Goal: Information Seeking & Learning: Learn about a topic

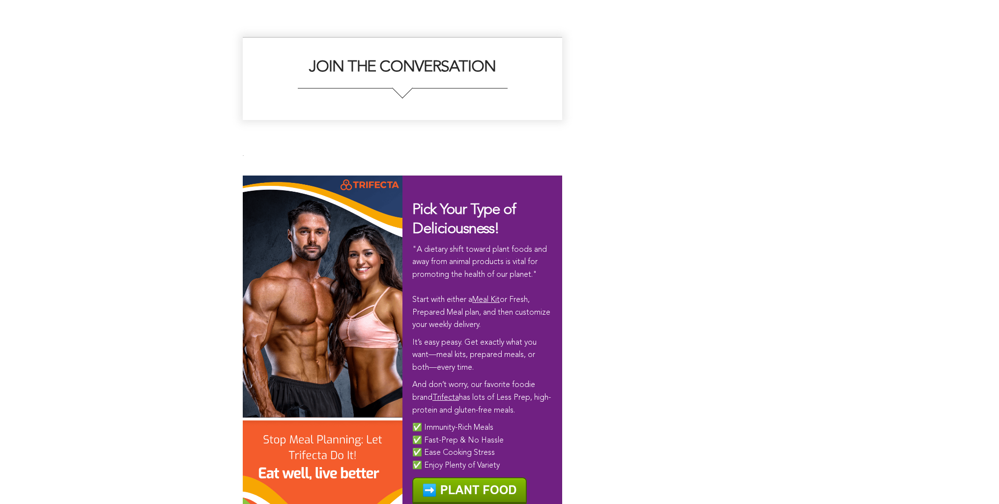
scroll to position [5497, 0]
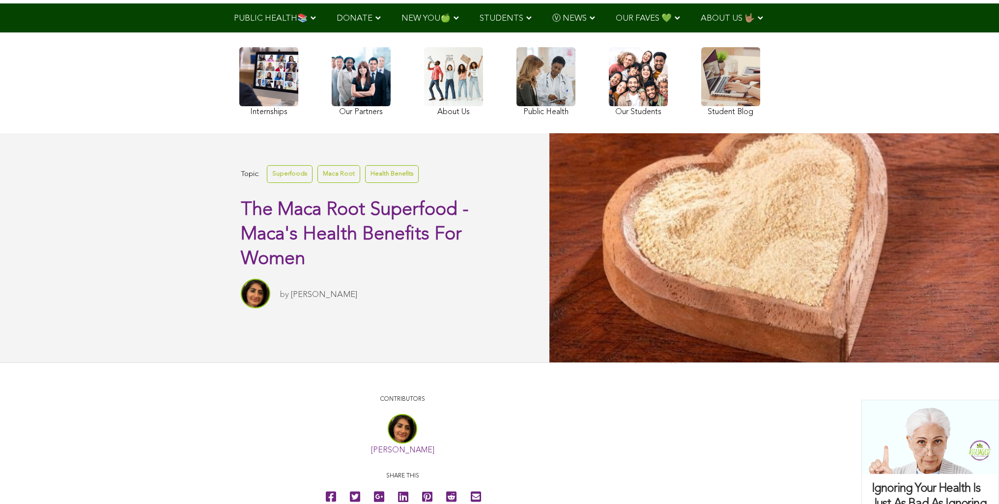
scroll to position [83, 0]
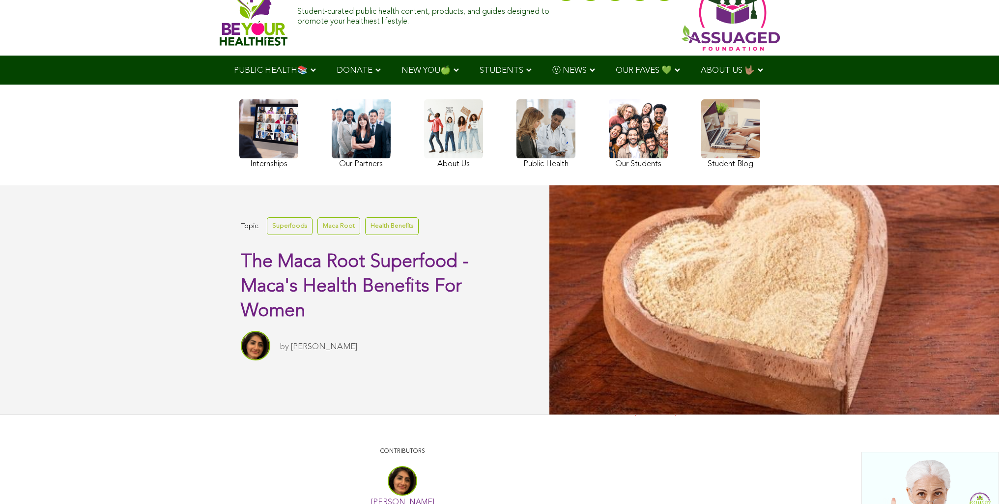
click at [701, 139] on link at bounding box center [730, 135] width 59 height 72
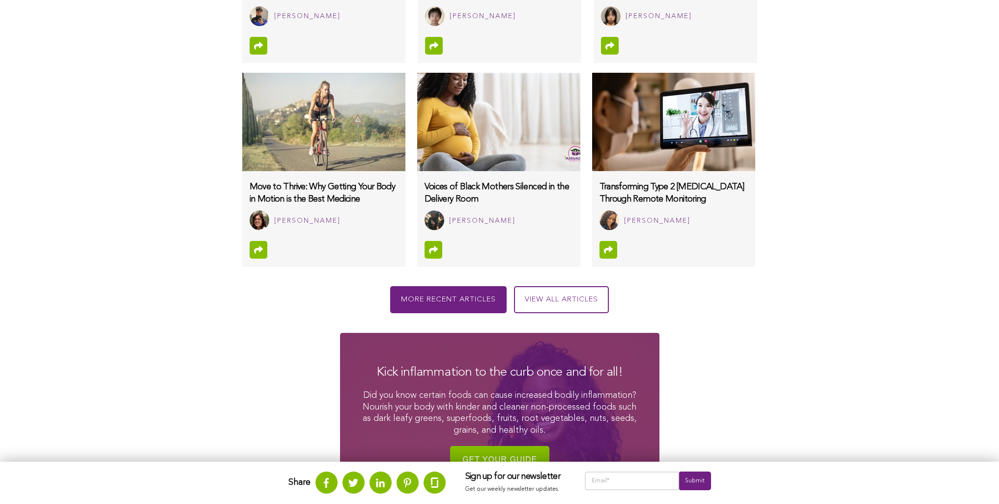
scroll to position [990, 0]
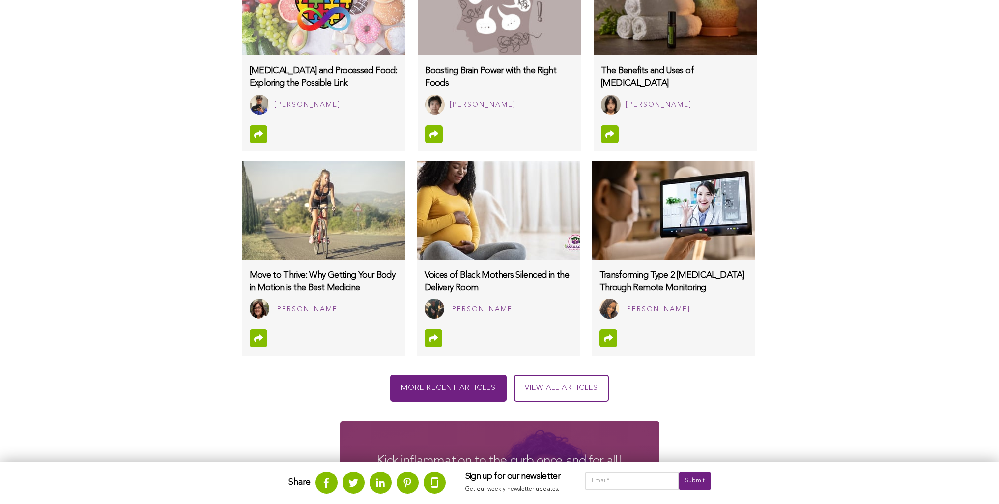
click at [242, 193] on img at bounding box center [323, 210] width 163 height 98
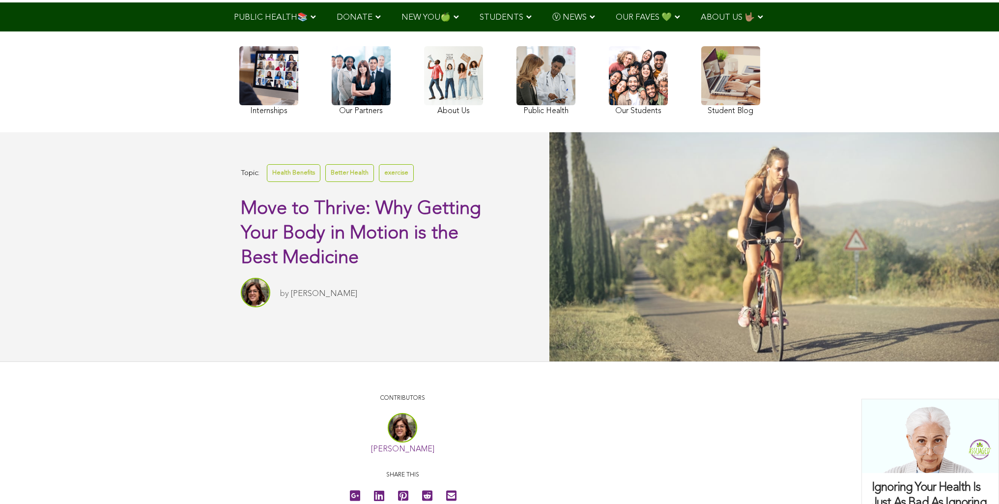
scroll to position [85, 0]
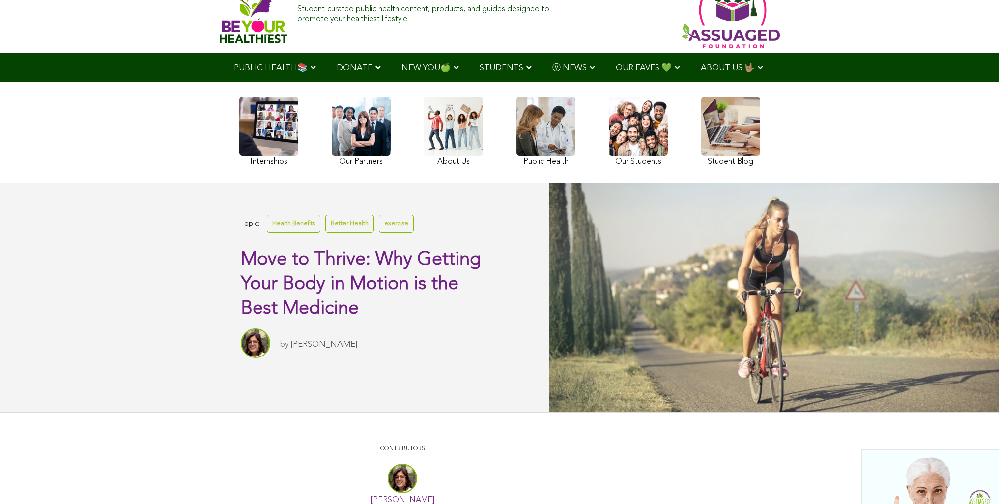
click at [701, 155] on link at bounding box center [730, 133] width 59 height 72
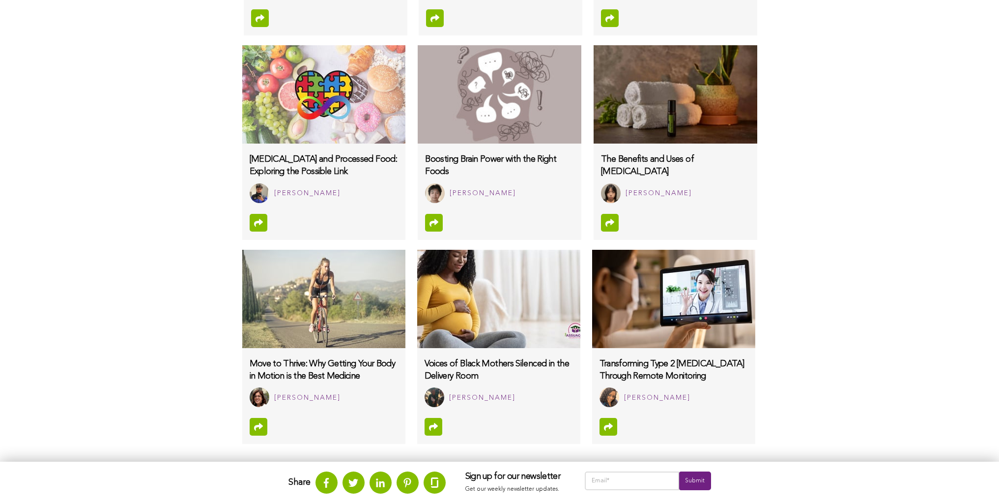
scroll to position [649, 0]
